Goal: Find specific page/section: Find specific page/section

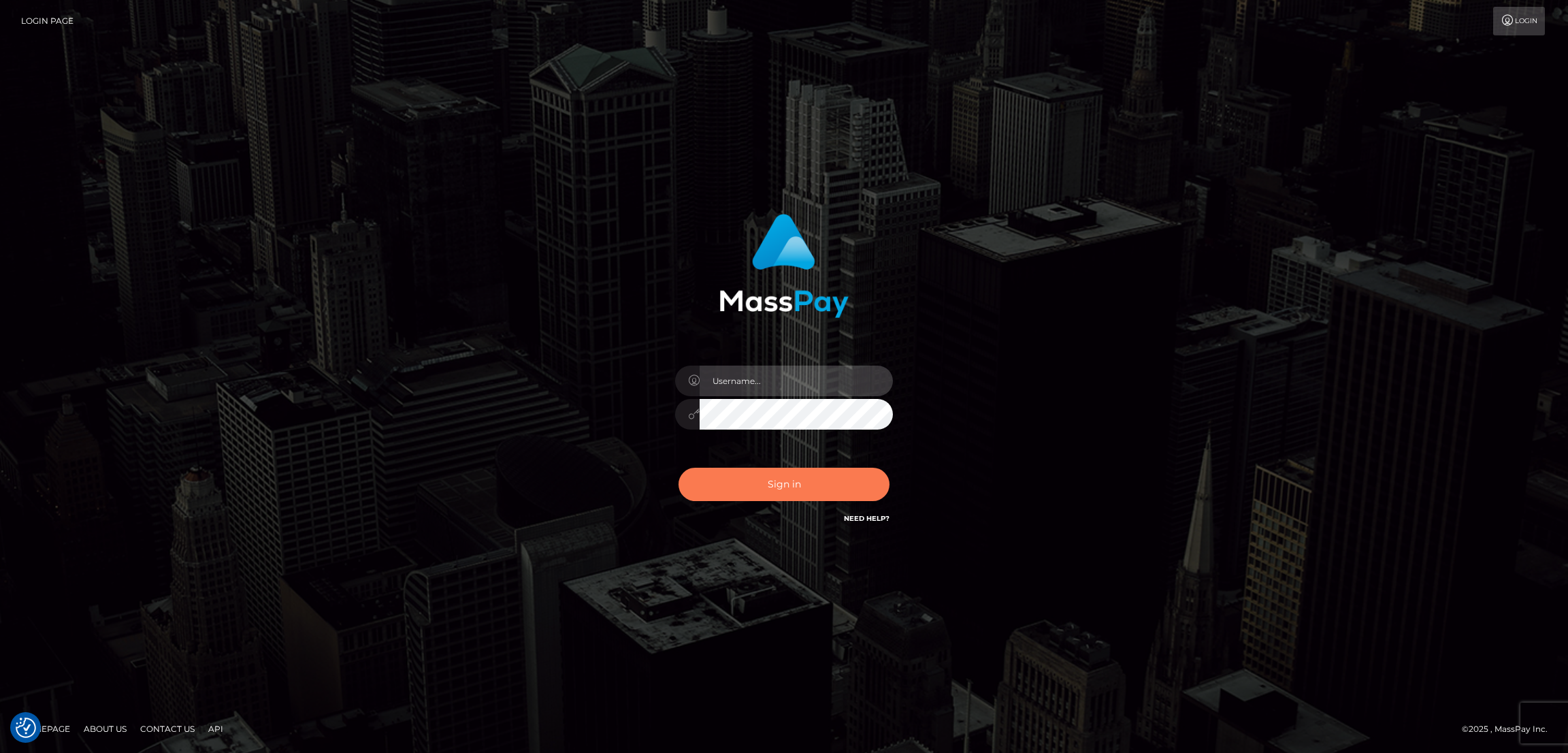
type input "alexstef"
click at [781, 484] on button "Sign in" at bounding box center [784, 484] width 211 height 33
type input "alexstef"
click at [787, 491] on button "Sign in" at bounding box center [784, 484] width 211 height 33
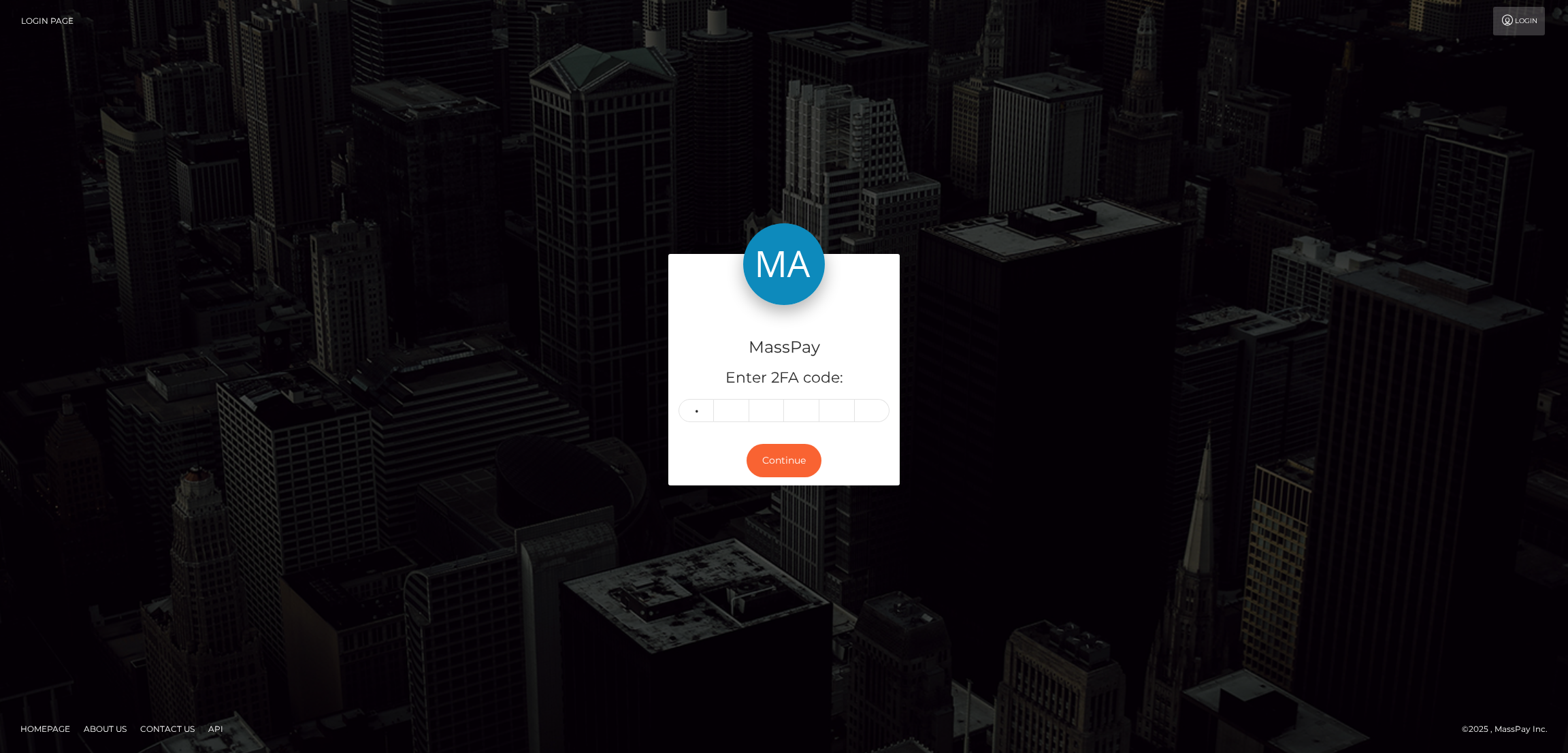
type input "7"
type input "2"
type input "9"
type input "6"
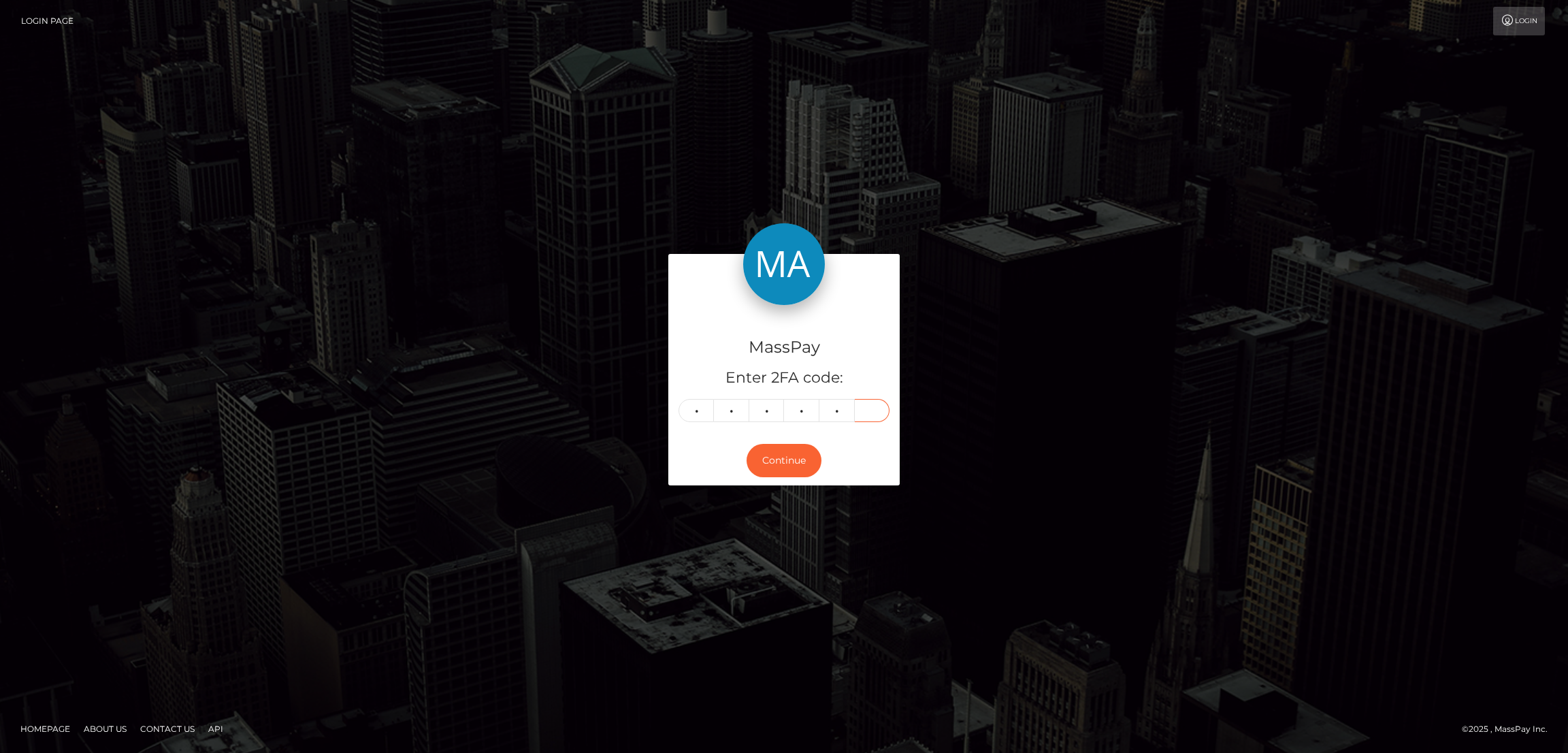
type input "3"
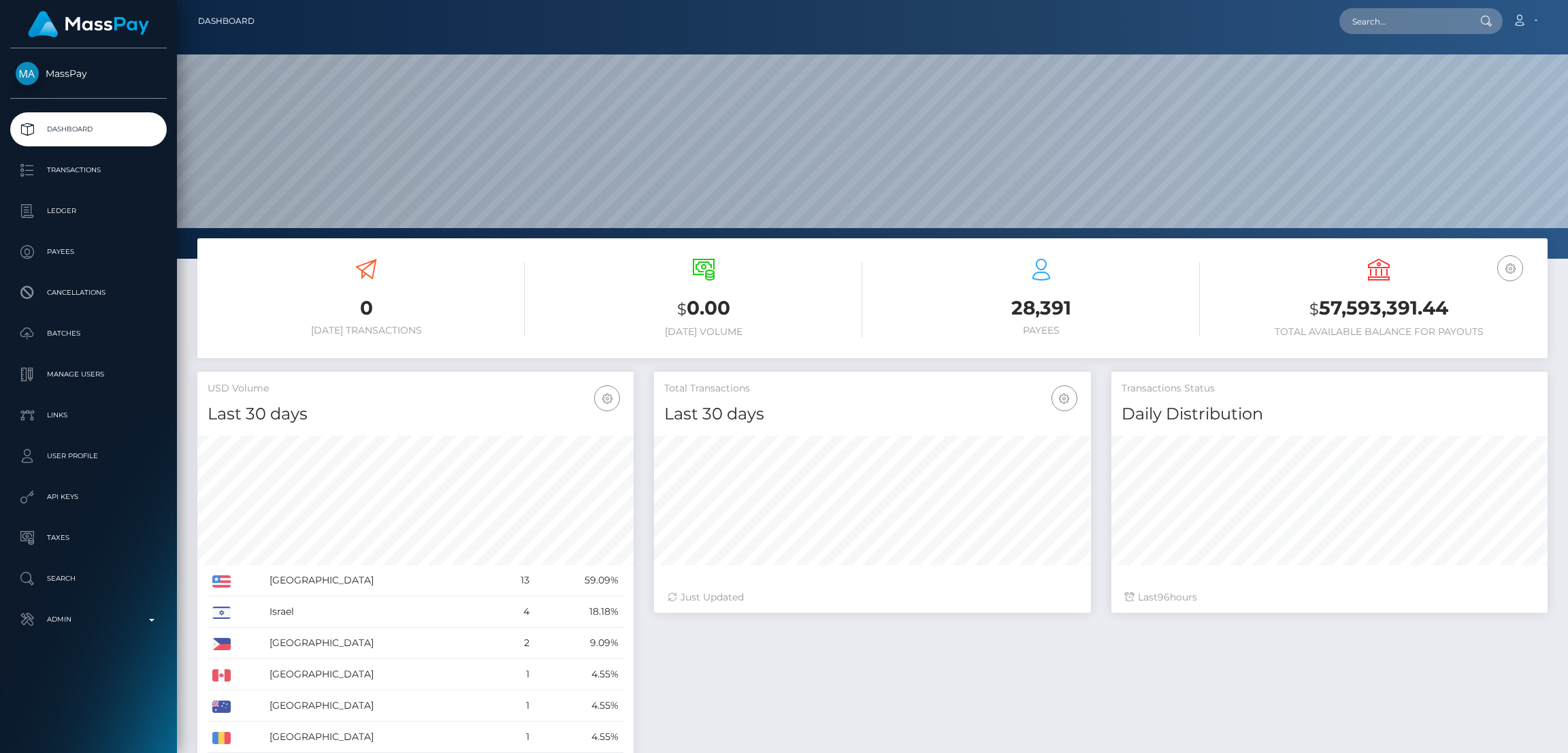
scroll to position [242, 436]
click at [1390, 21] on input "text" at bounding box center [1404, 22] width 128 height 26
paste input "poact_ofbA5k3gEQ30"
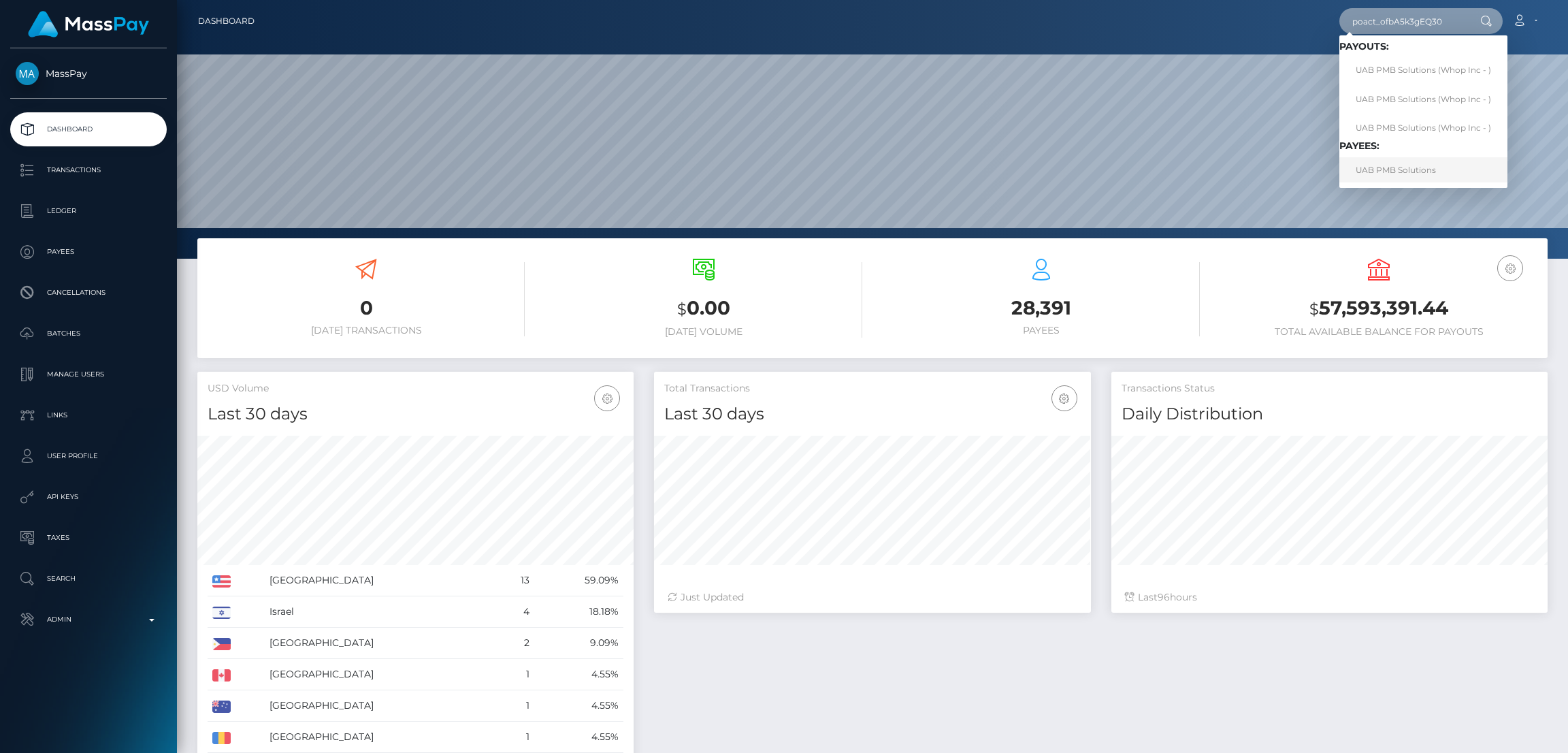
type input "poact_ofbA5k3gEQ30"
click at [1394, 176] on link "UAB PMB Solutions" at bounding box center [1424, 170] width 168 height 25
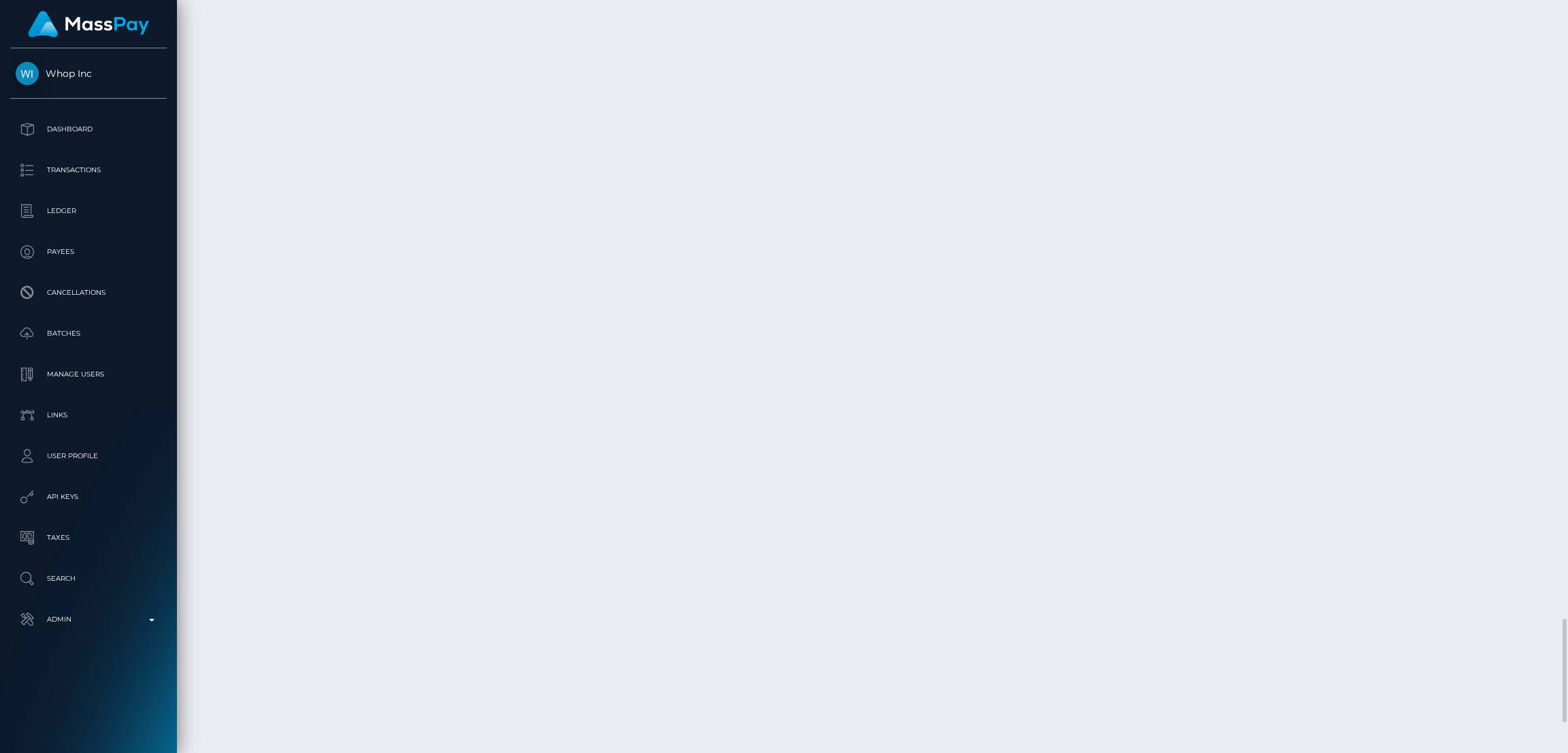
scroll to position [163, 436]
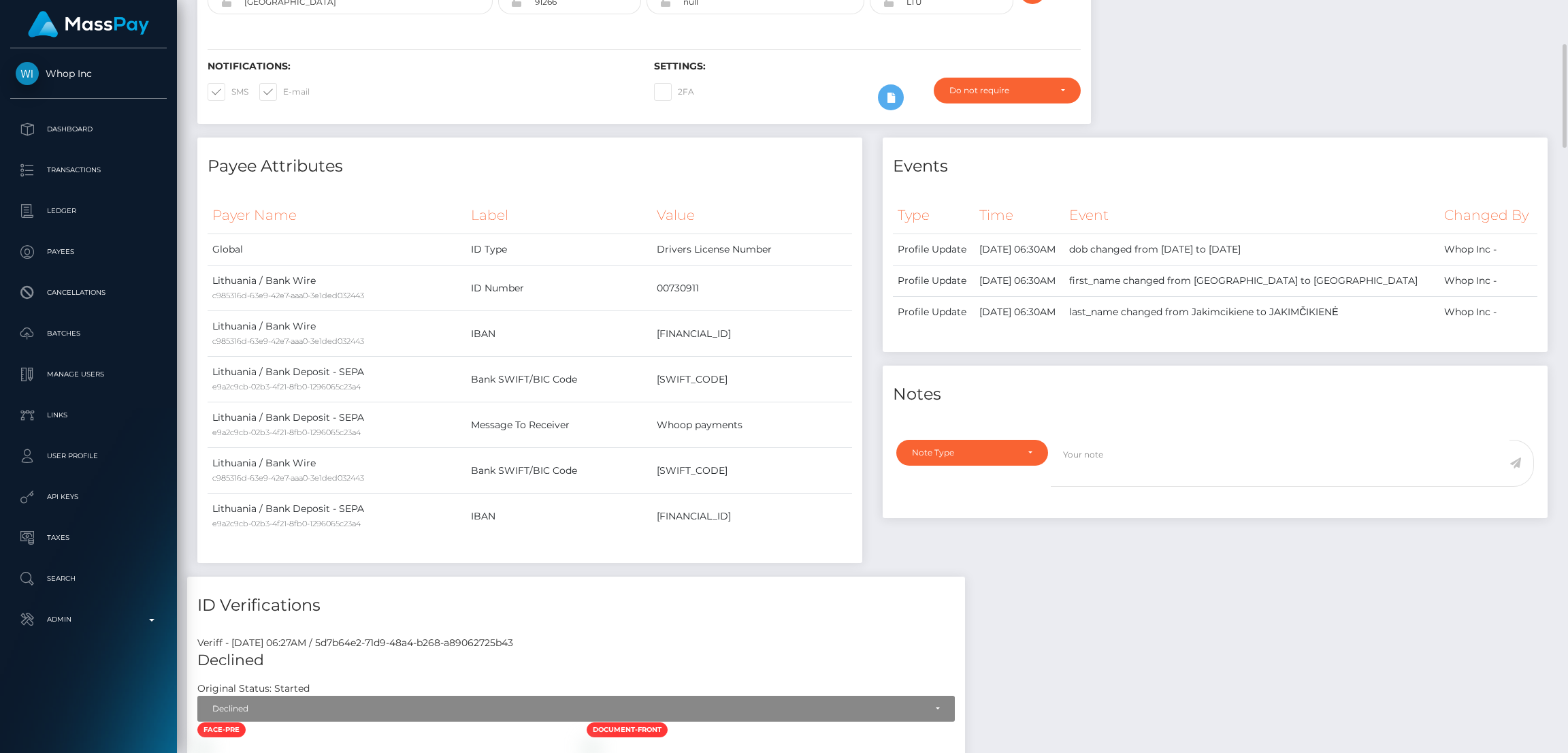
scroll to position [0, 0]
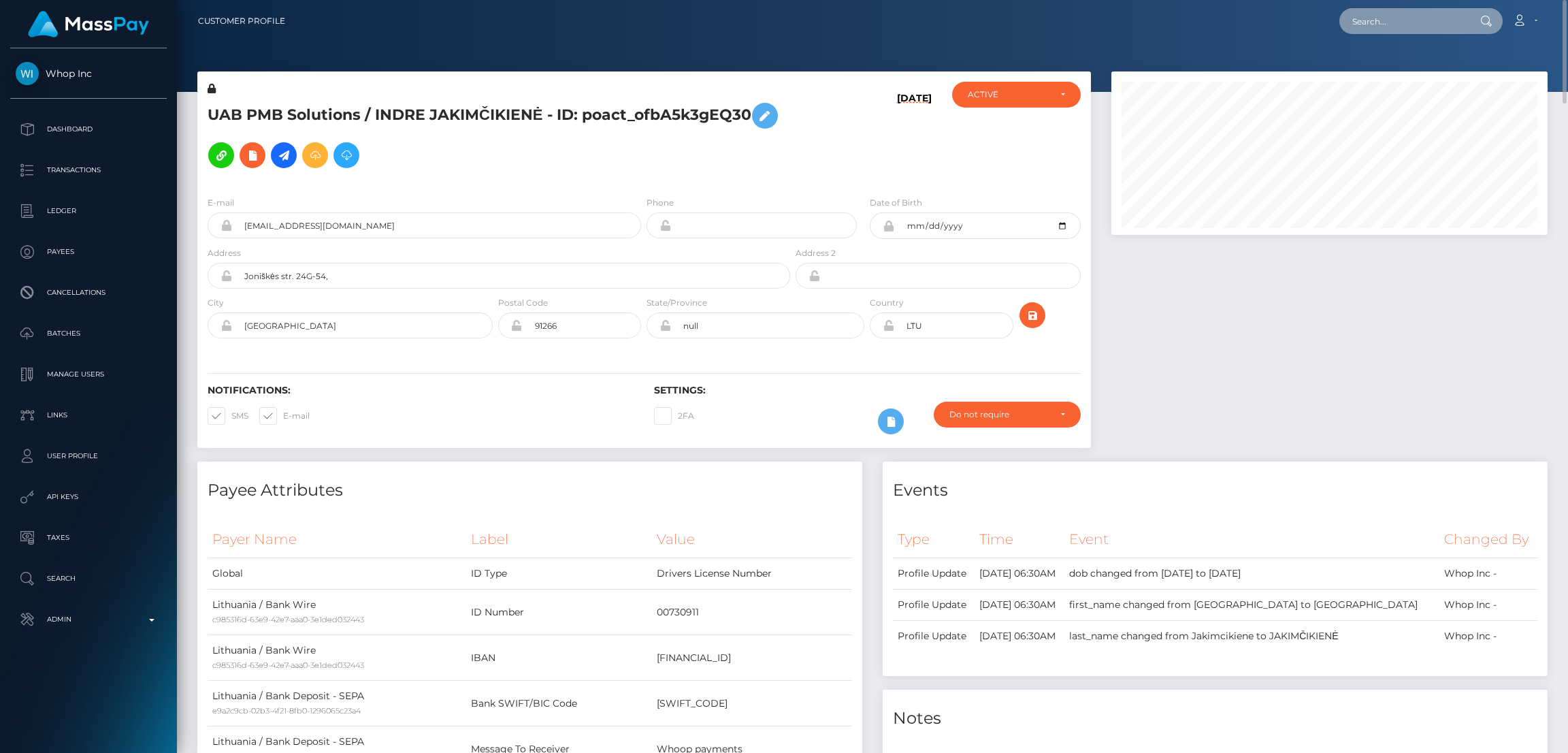
click at [1371, 29] on input "text" at bounding box center [1404, 22] width 128 height 26
paste input "94d9ddf1-7d4e-456e-afab-5e1f2c25fbf4"
type input "94d9ddf1-7d4e-456e-afab-5e1f2c25fbf4"
click at [1411, 62] on link "Nebojsa Stankovic" at bounding box center [1394, 70] width 109 height 25
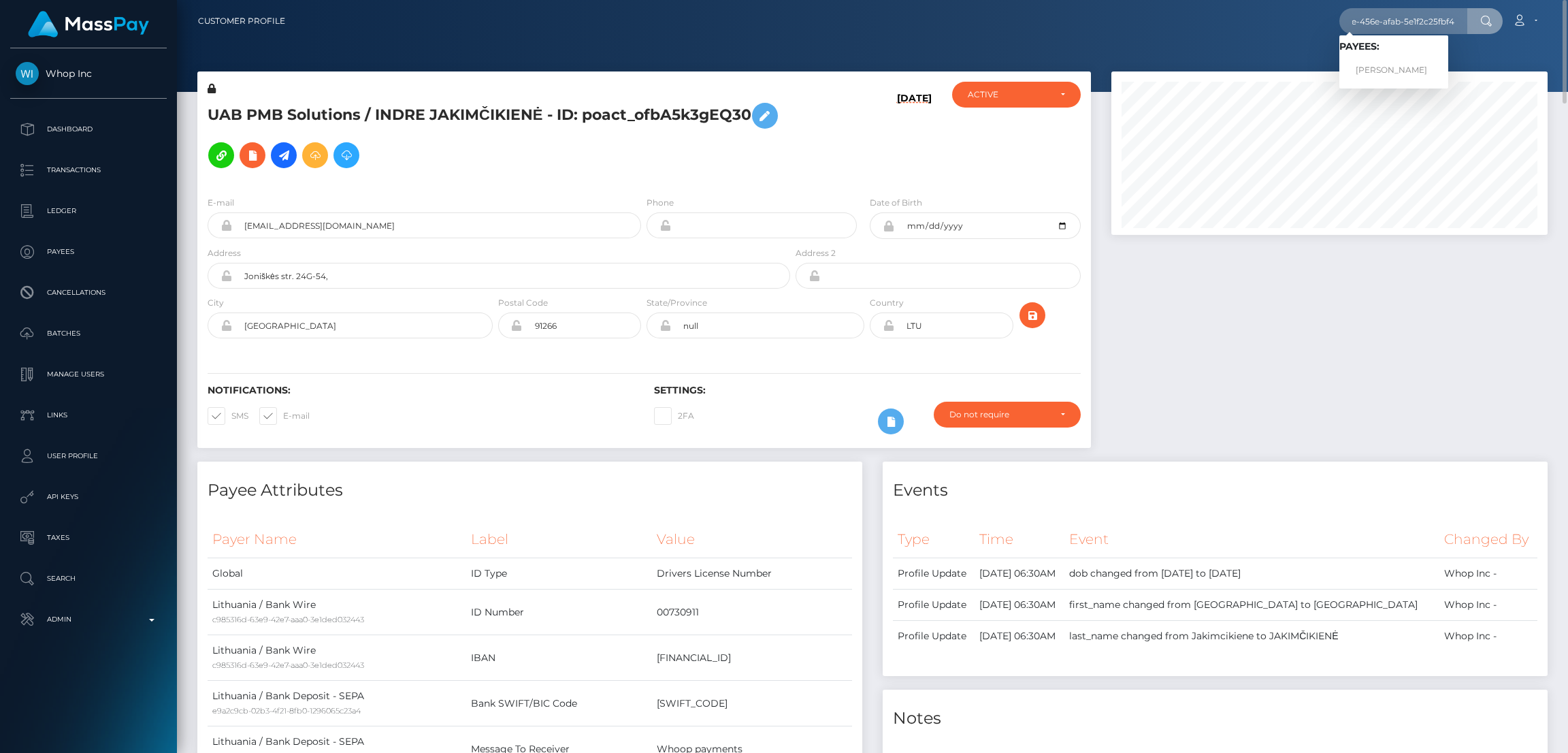
scroll to position [0, 0]
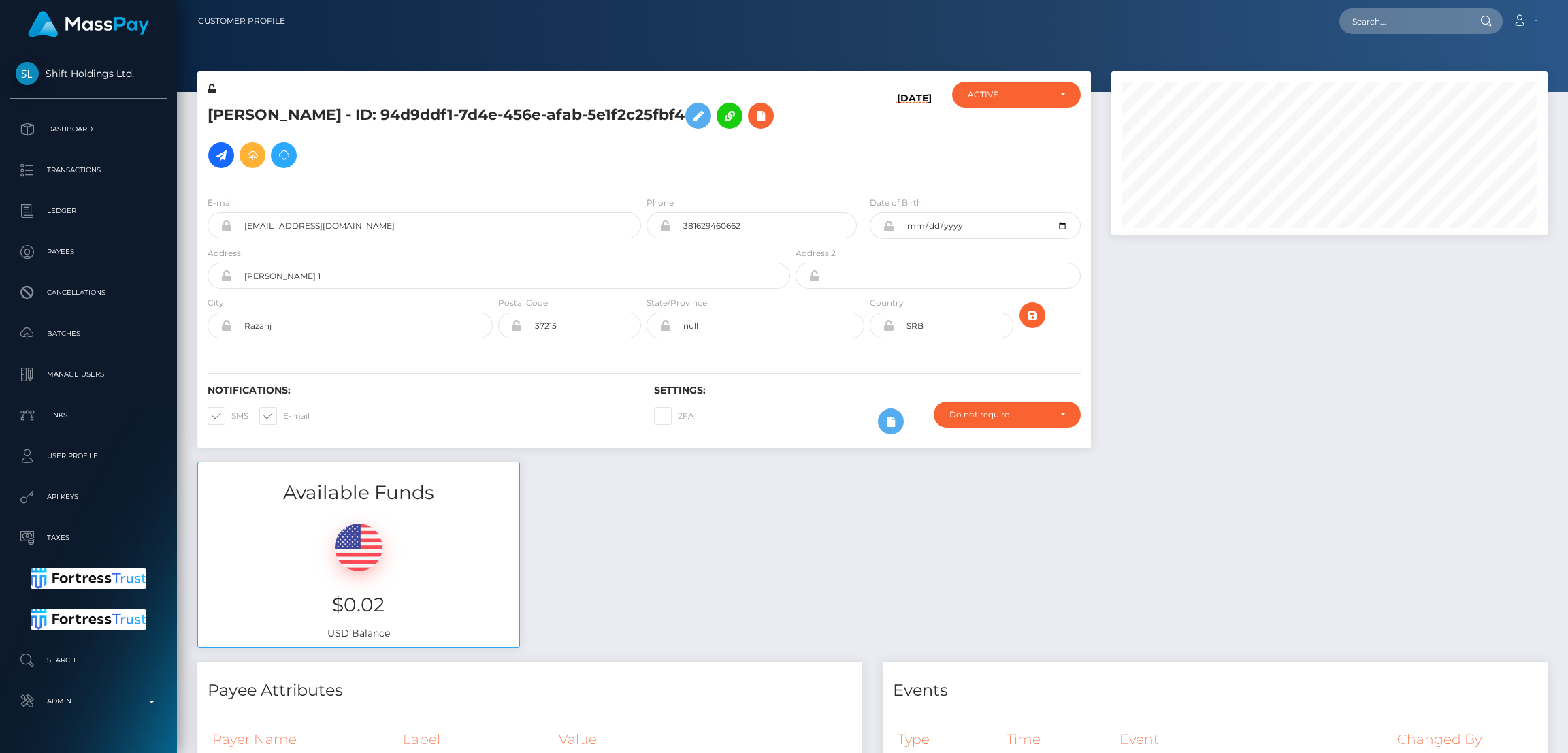
scroll to position [163, 436]
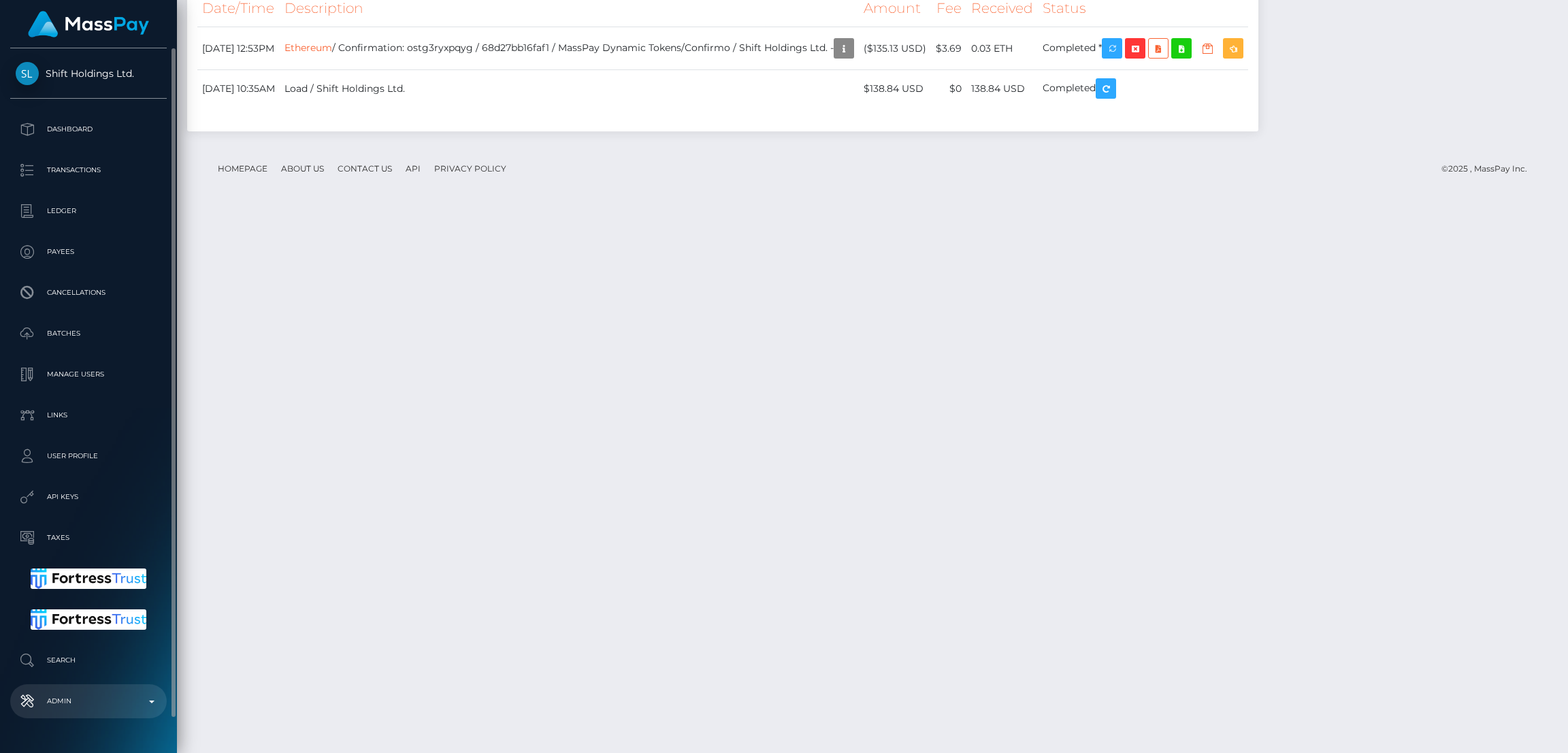
click at [80, 695] on p "Admin" at bounding box center [88, 701] width 146 height 21
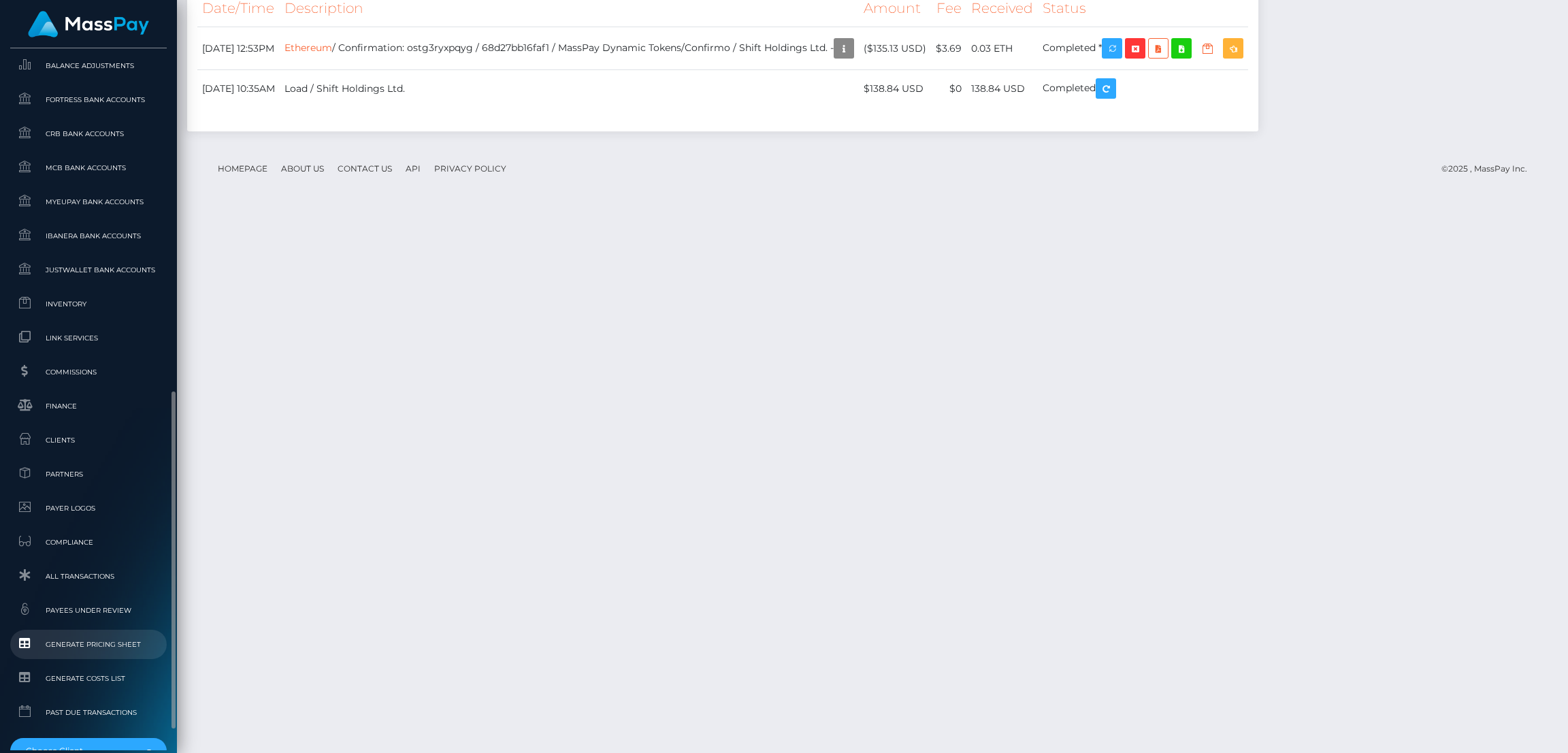
scroll to position [799, 0]
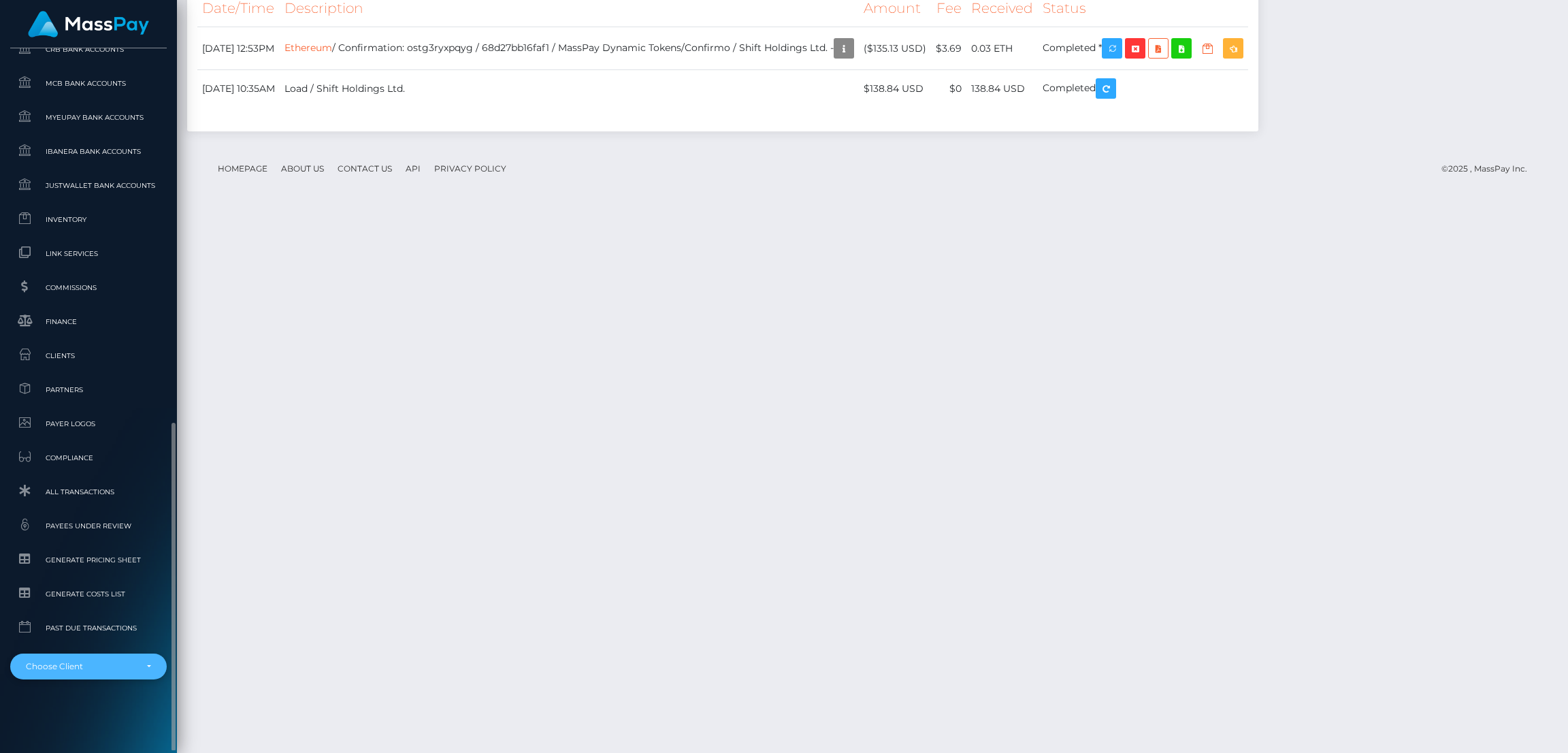
click at [104, 655] on div "Choose Client" at bounding box center [88, 667] width 157 height 26
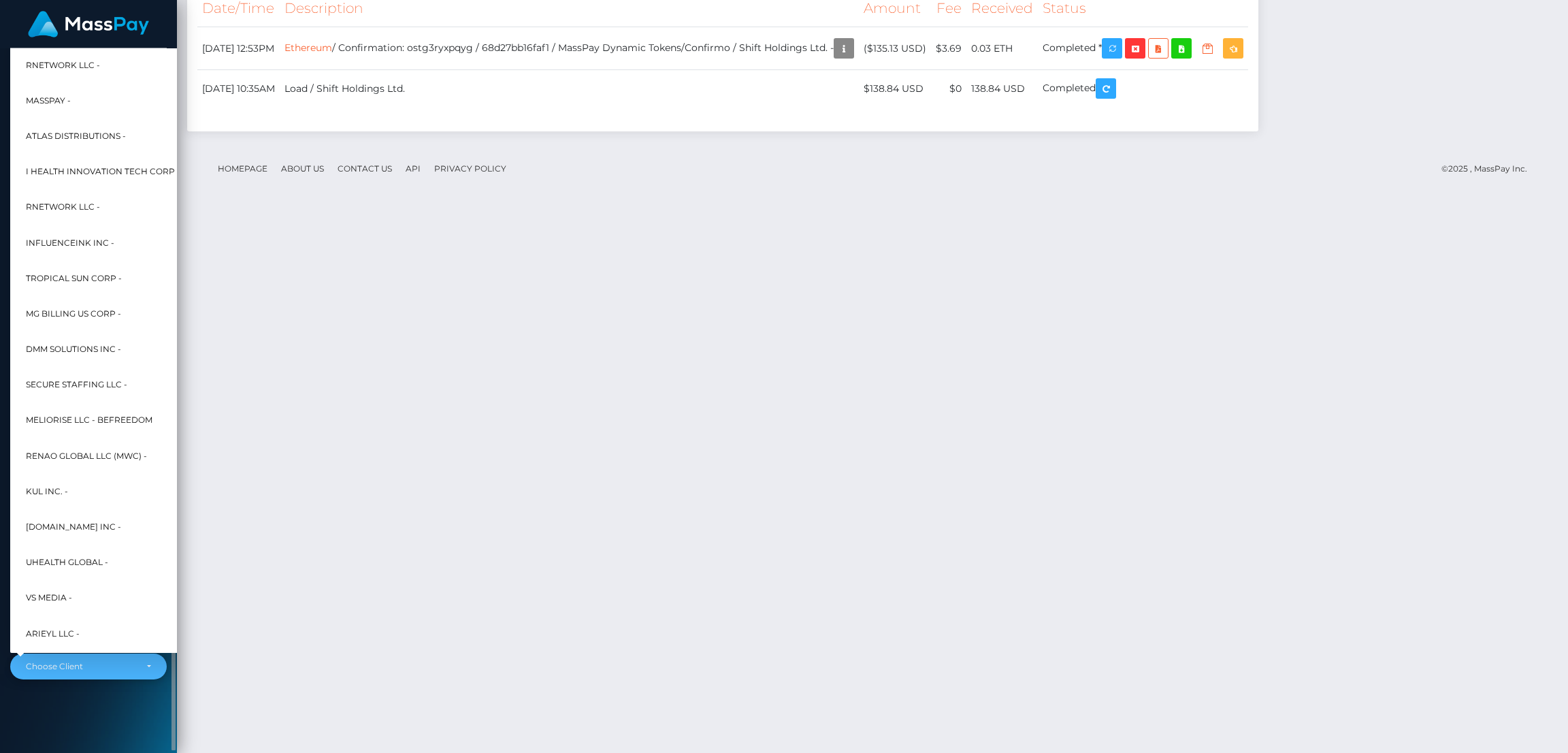
scroll to position [579, 0]
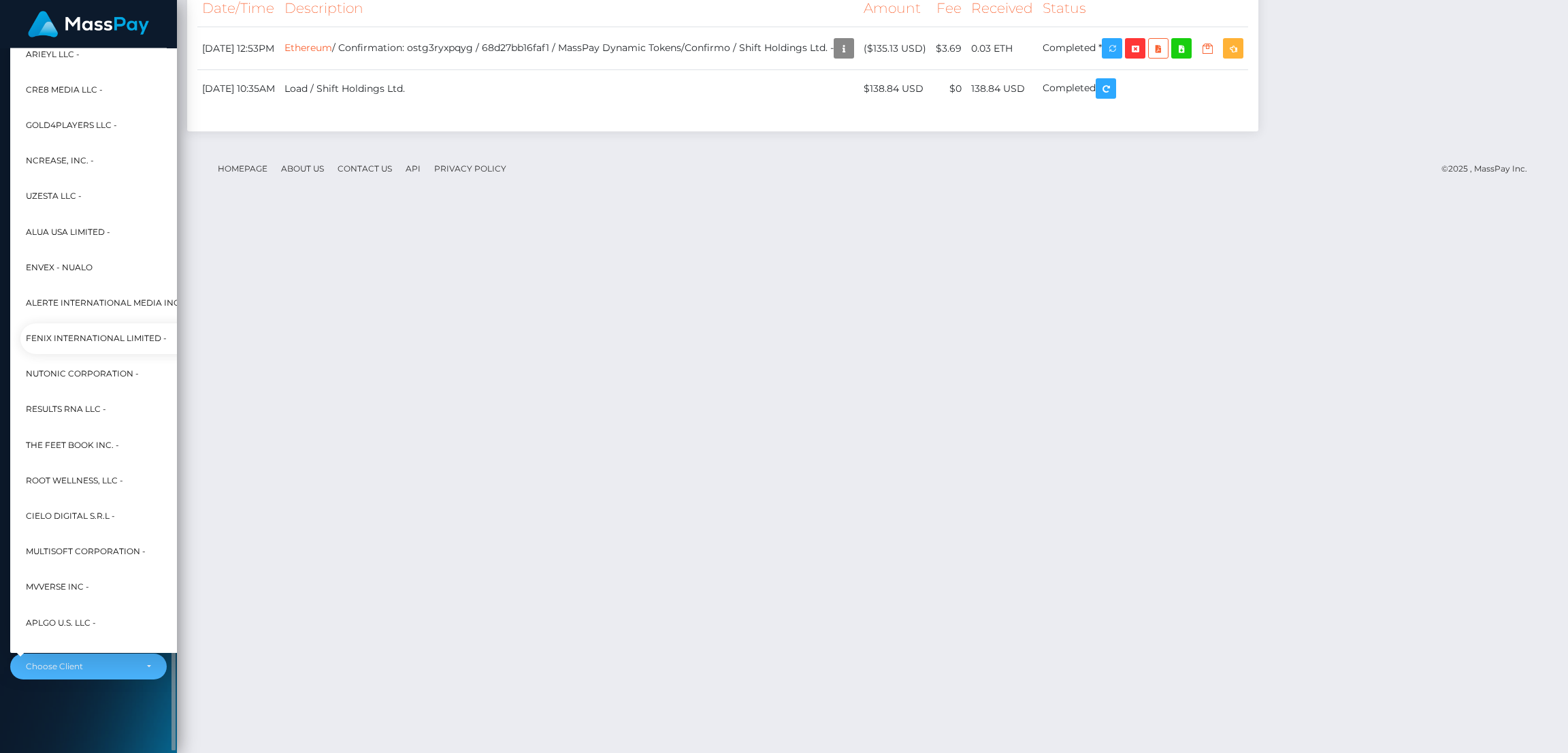
click at [104, 336] on span "Fenix International Limited -" at bounding box center [96, 339] width 141 height 18
select select "26"
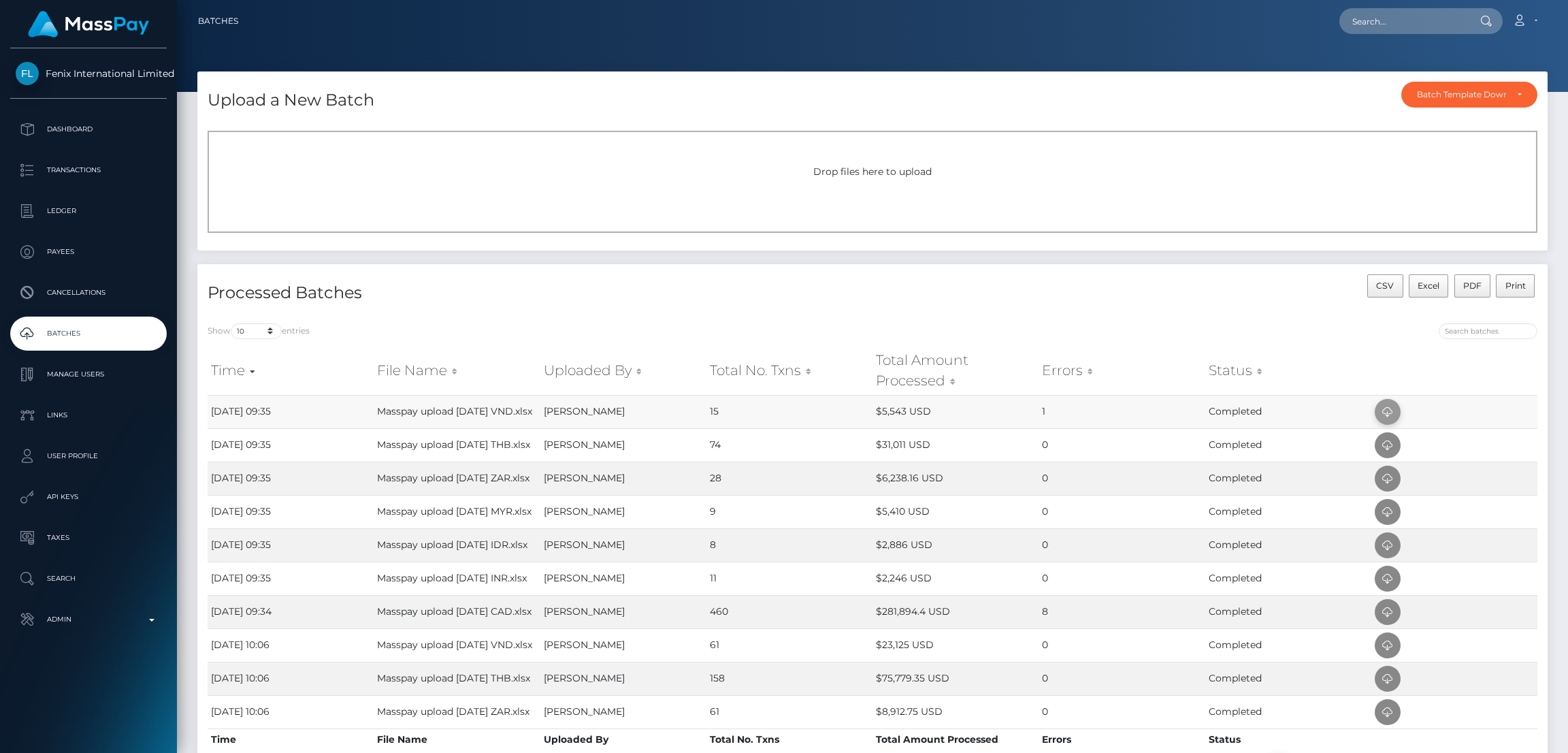
click at [1389, 404] on icon at bounding box center [1387, 412] width 16 height 17
click at [1384, 621] on icon at bounding box center [1387, 612] width 16 height 17
drag, startPoint x: 1383, startPoint y: 28, endPoint x: 1311, endPoint y: 27, distance: 72.0
click at [1383, 28] on input "text" at bounding box center [1404, 22] width 128 height 26
paste input "429696942"
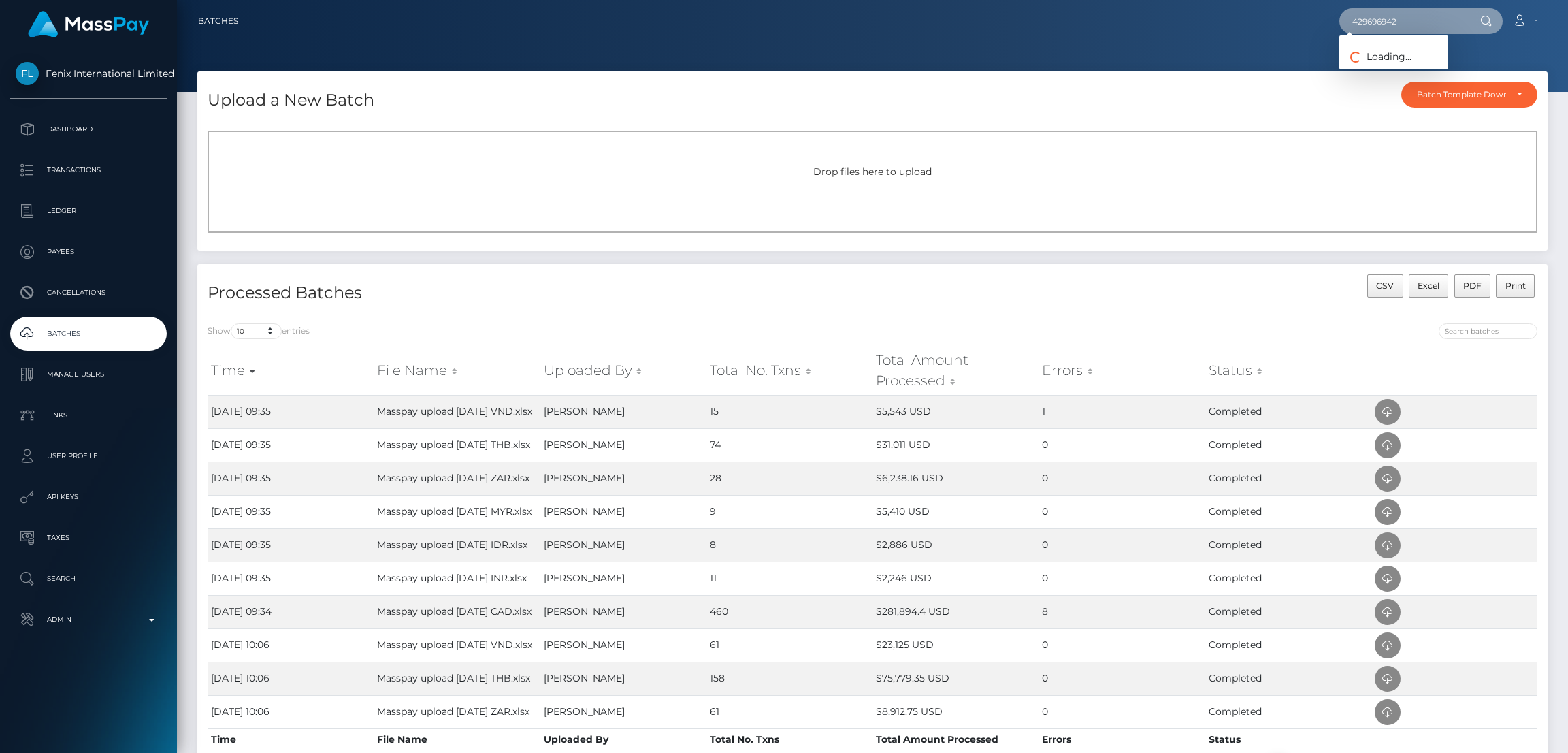
type input "429696942"
click at [1376, 71] on link "TU CAM HOANG" at bounding box center [1398, 70] width 117 height 25
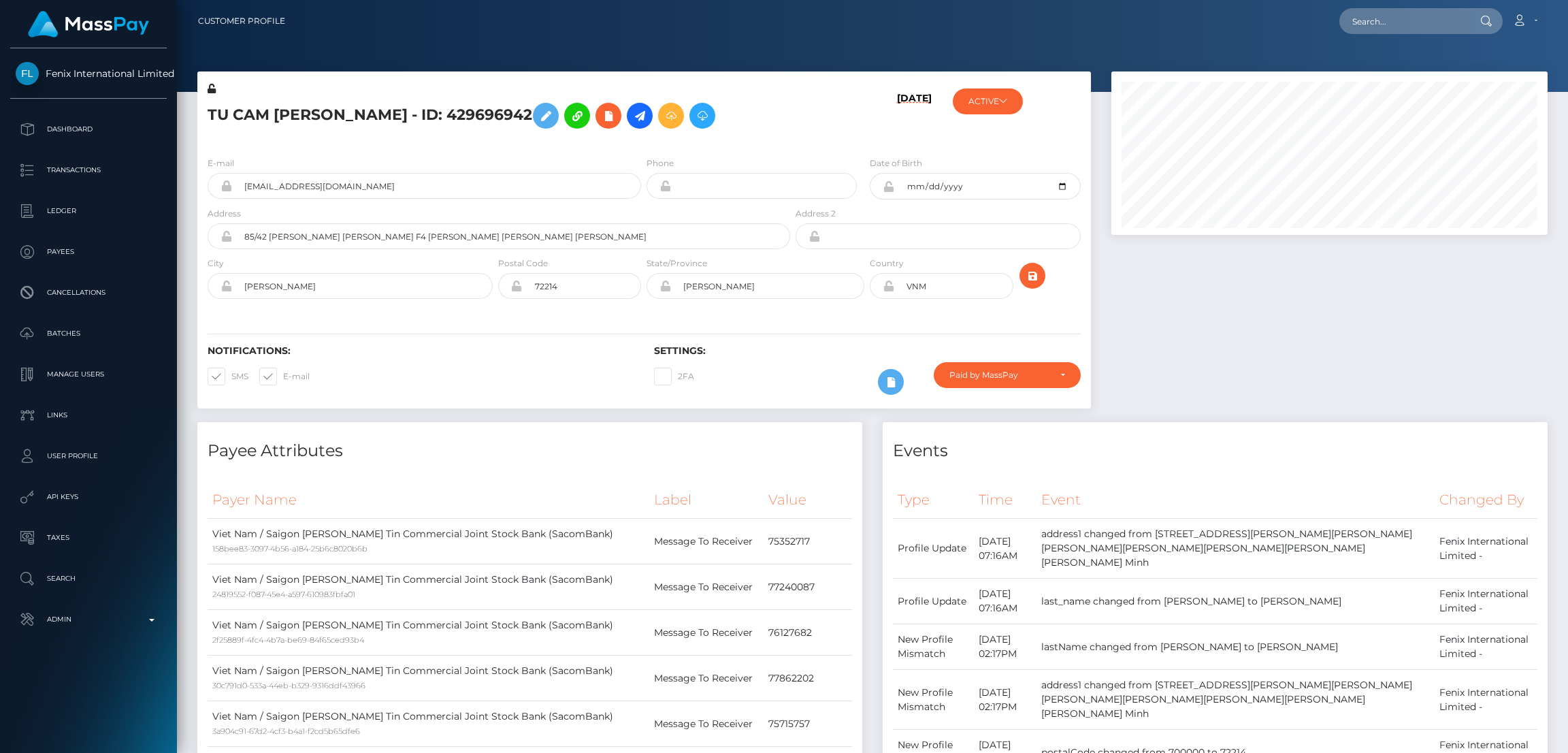
scroll to position [163, 436]
click at [350, 110] on h5 "TU CAM [PERSON_NAME] - ID: 429696942" at bounding box center [495, 115] width 575 height 39
copy h5 "TU CAM [PERSON_NAME] - ID: 429696942"
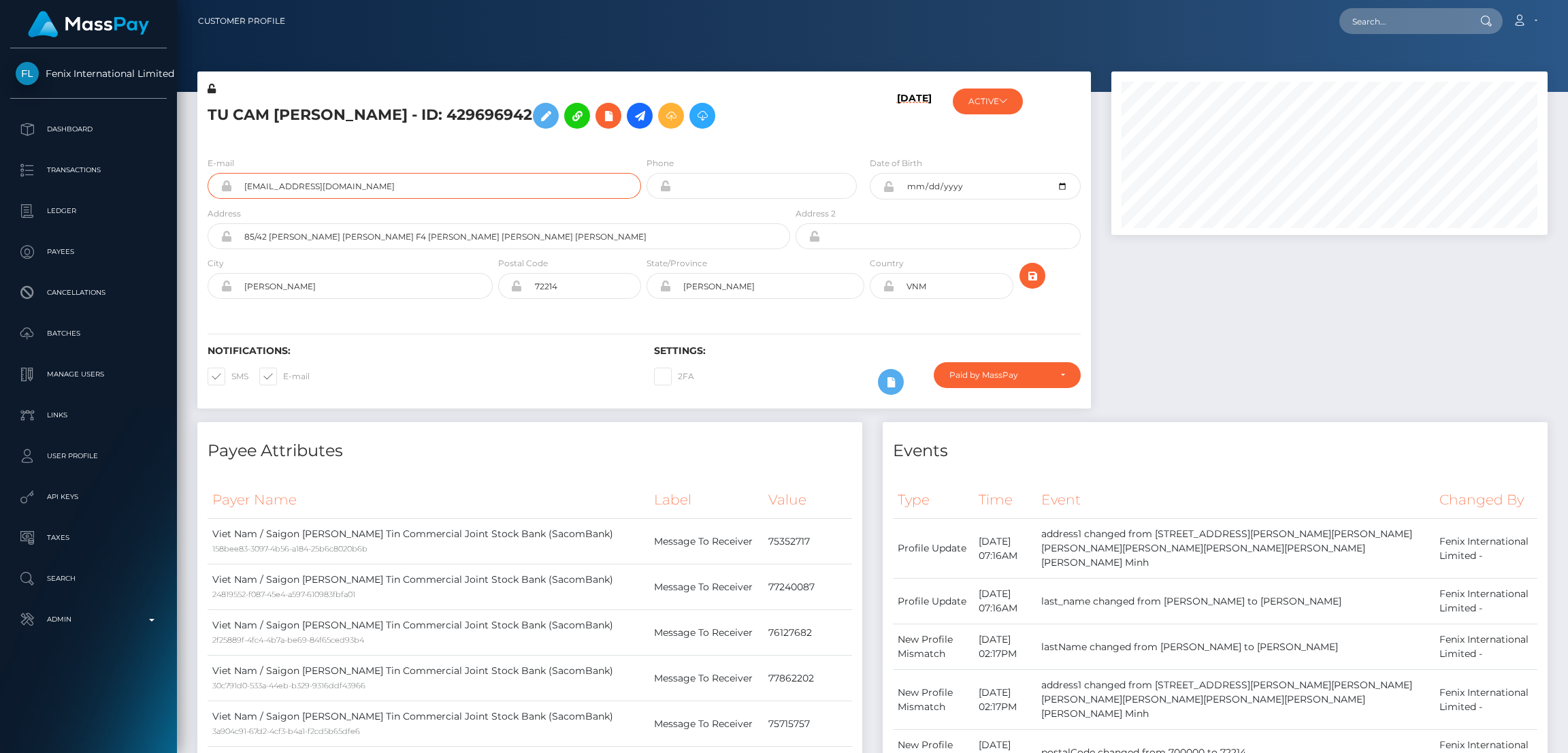
click at [449, 189] on input "[EMAIL_ADDRESS][DOMAIN_NAME]" at bounding box center [436, 186] width 409 height 26
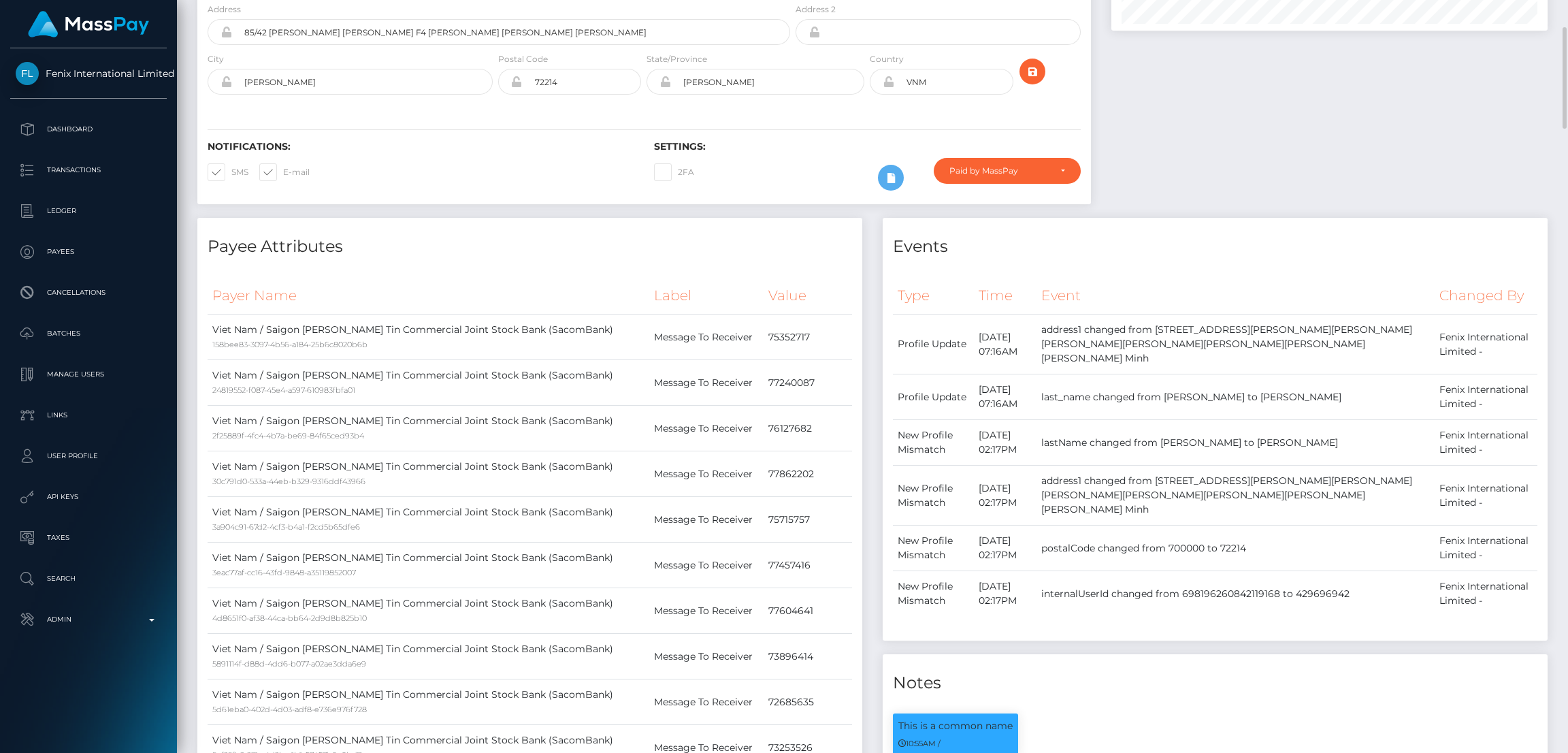
scroll to position [0, 0]
